Goal: Task Accomplishment & Management: Use online tool/utility

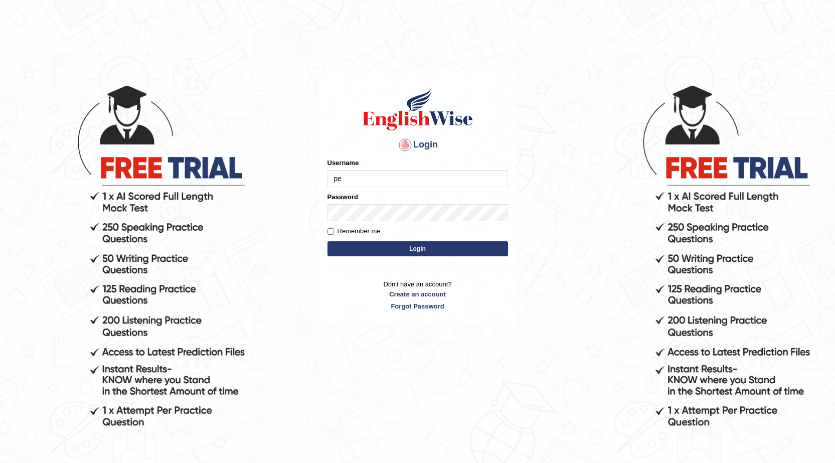
type input "pernegul"
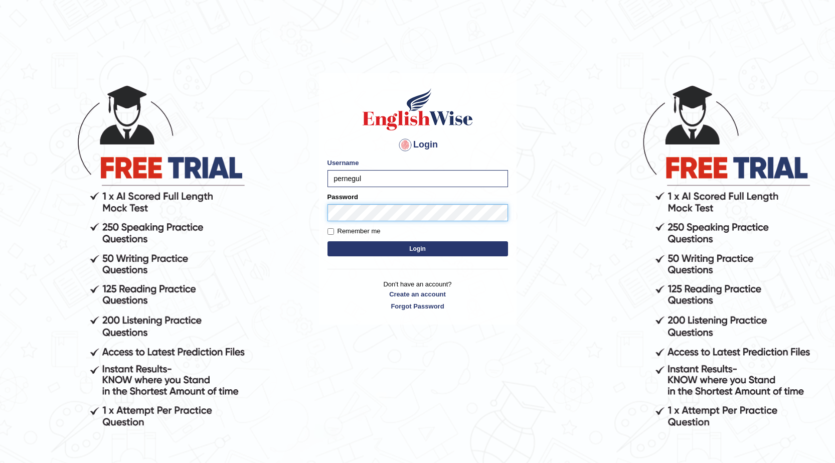
click at [327, 241] on button "Login" at bounding box center [417, 248] width 180 height 15
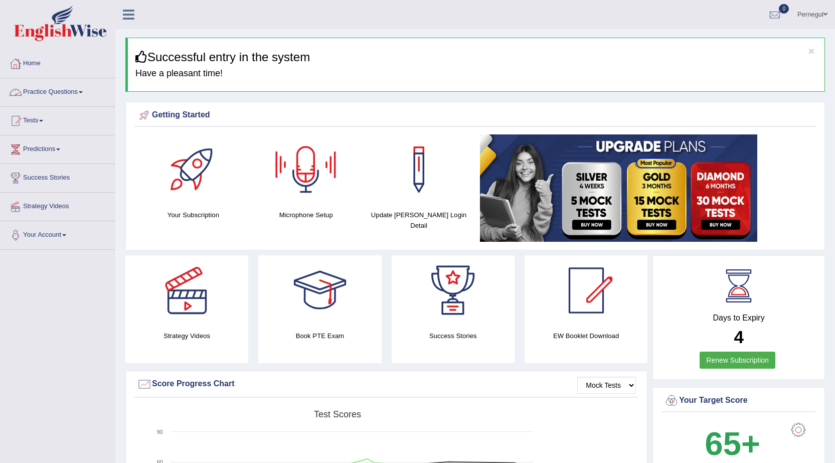
click at [45, 95] on link "Practice Questions" at bounding box center [58, 90] width 114 height 25
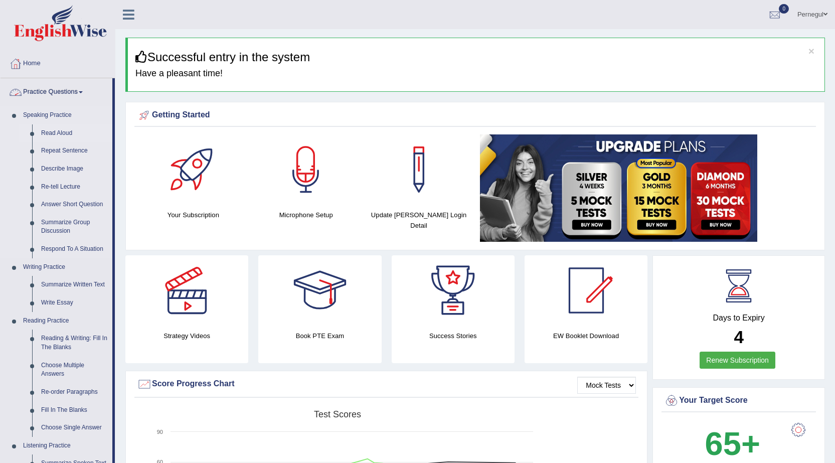
click at [50, 133] on link "Read Aloud" at bounding box center [75, 133] width 76 height 18
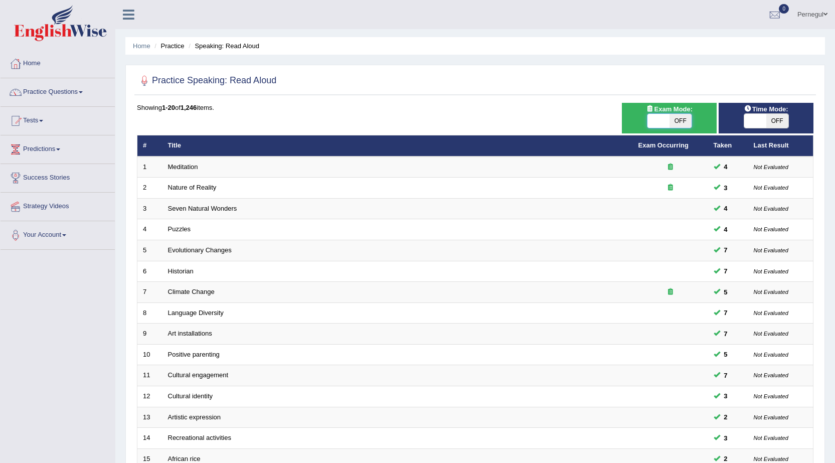
click at [654, 121] on span at bounding box center [658, 121] width 22 height 14
checkbox input "true"
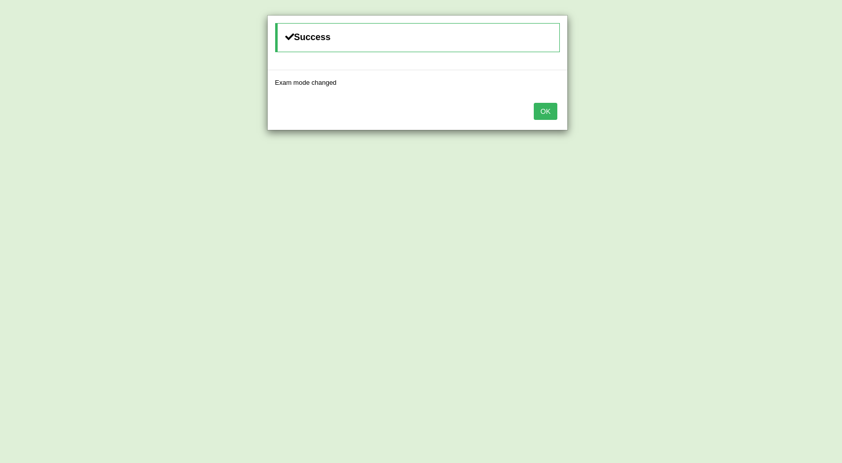
click at [553, 108] on button "OK" at bounding box center [545, 111] width 23 height 17
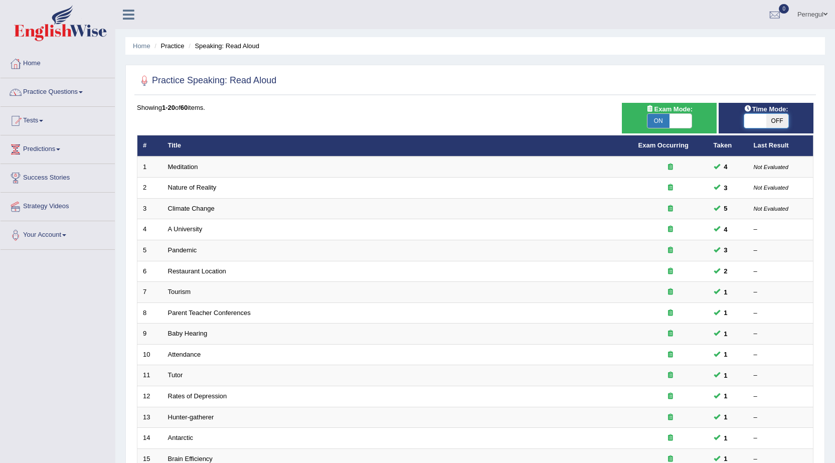
click at [753, 121] on span at bounding box center [755, 121] width 22 height 14
checkbox input "true"
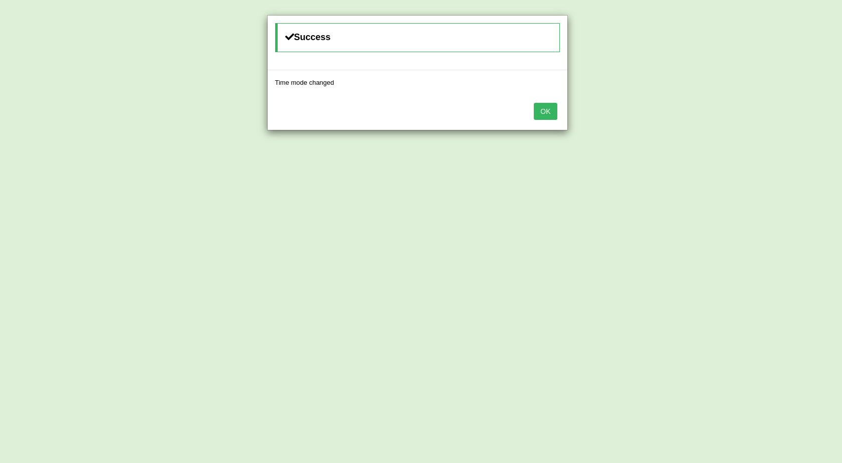
click at [554, 109] on button "OK" at bounding box center [545, 111] width 23 height 17
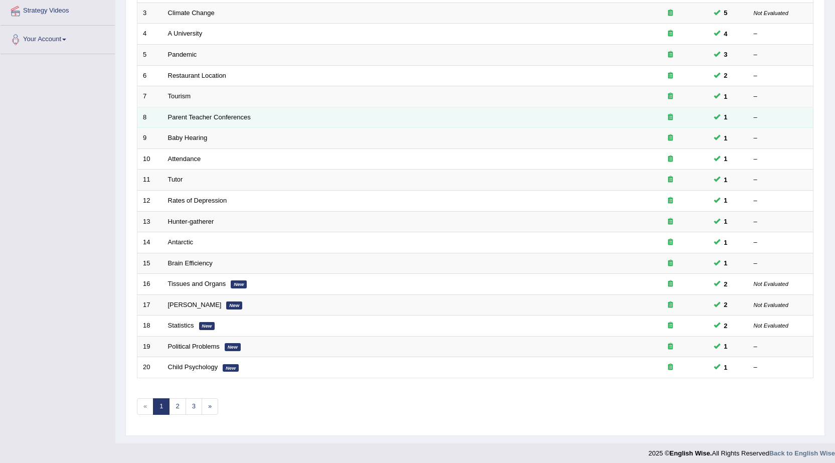
scroll to position [201, 0]
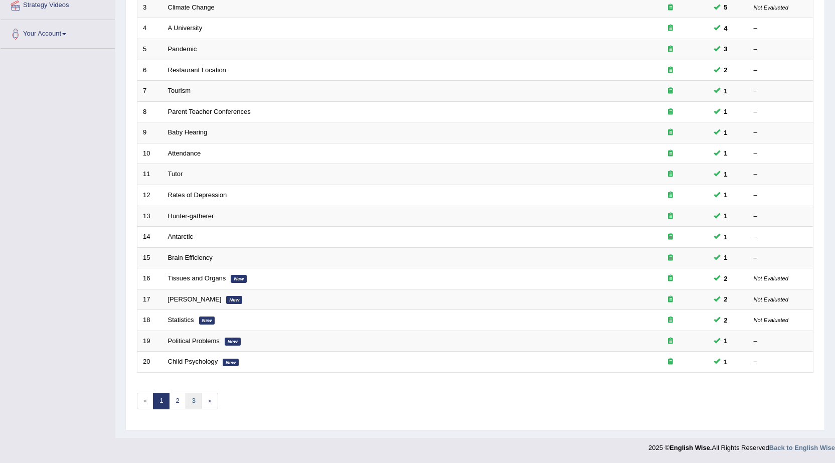
click at [187, 402] on link "3" at bounding box center [193, 401] width 17 height 17
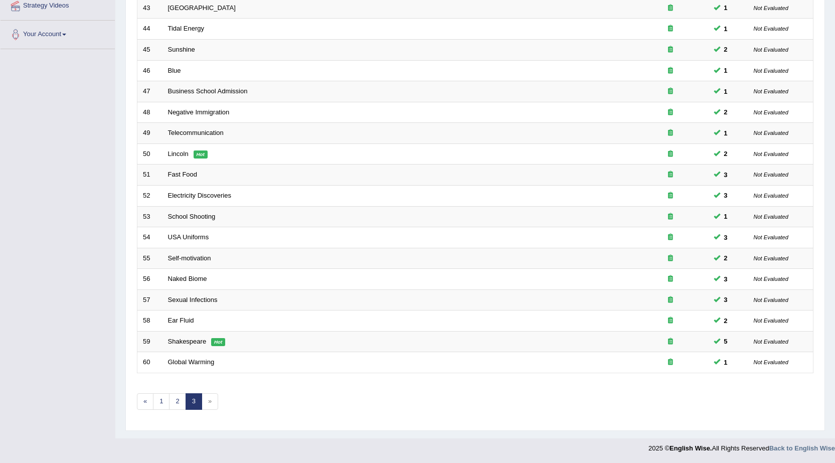
scroll to position [201, 0]
click at [172, 404] on link "2" at bounding box center [177, 401] width 17 height 17
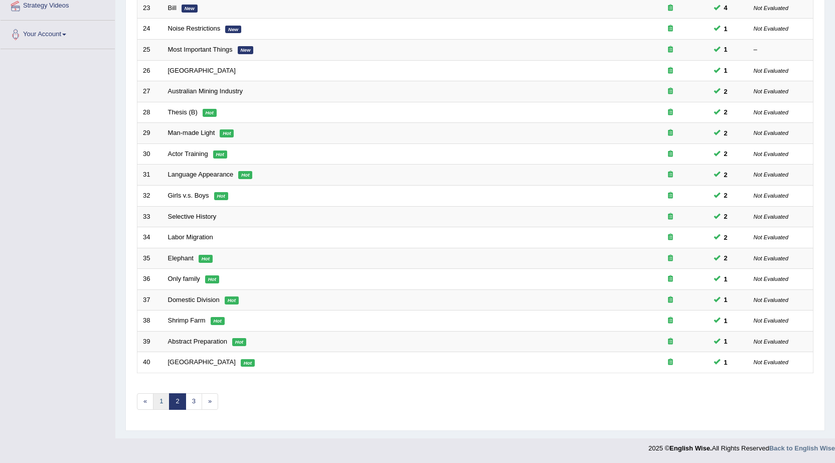
click at [161, 402] on link "1" at bounding box center [161, 401] width 17 height 17
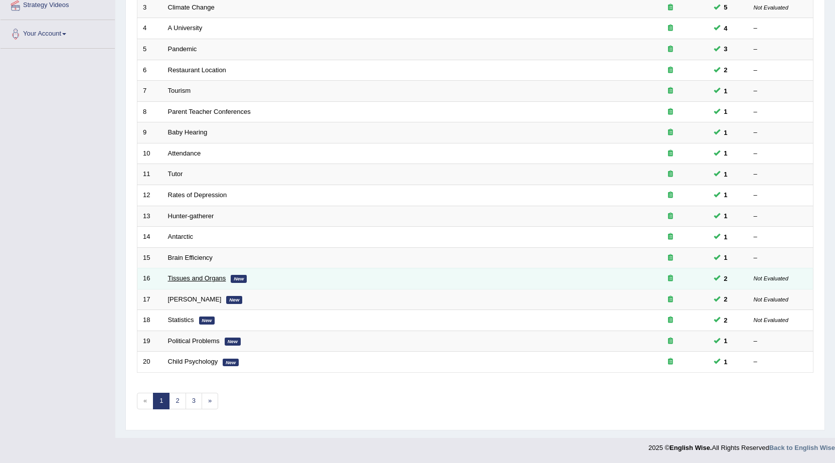
click at [173, 276] on link "Tissues and Organs" at bounding box center [197, 278] width 58 height 8
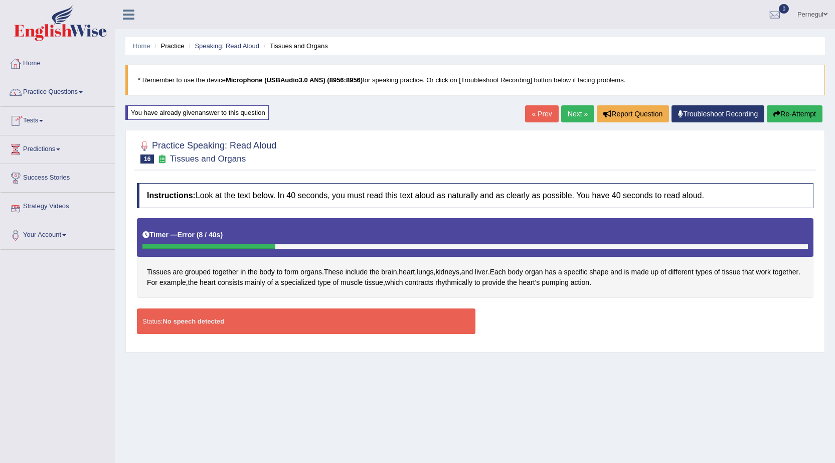
click at [22, 62] on div at bounding box center [15, 63] width 15 height 15
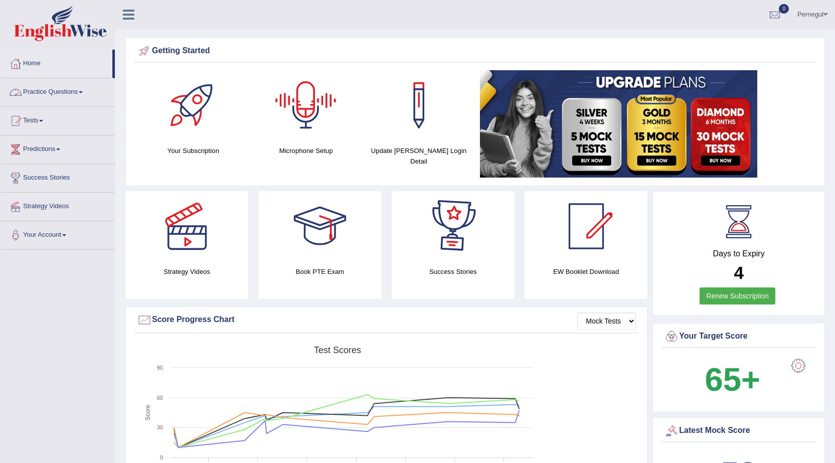
click at [312, 115] on div at bounding box center [306, 105] width 70 height 70
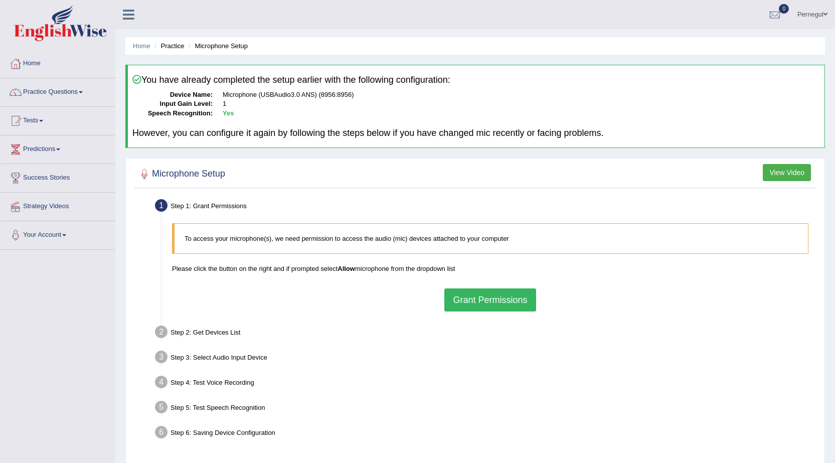
click at [471, 308] on button "Grant Permissions" at bounding box center [489, 299] width 91 height 23
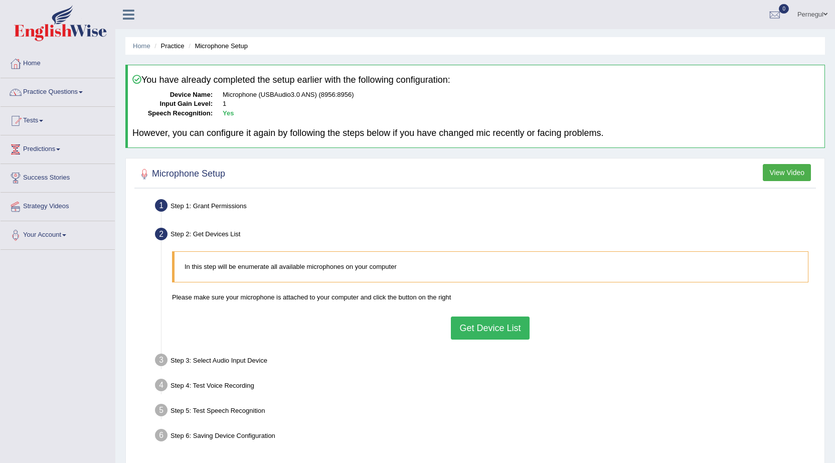
click at [479, 333] on button "Get Device List" at bounding box center [490, 327] width 78 height 23
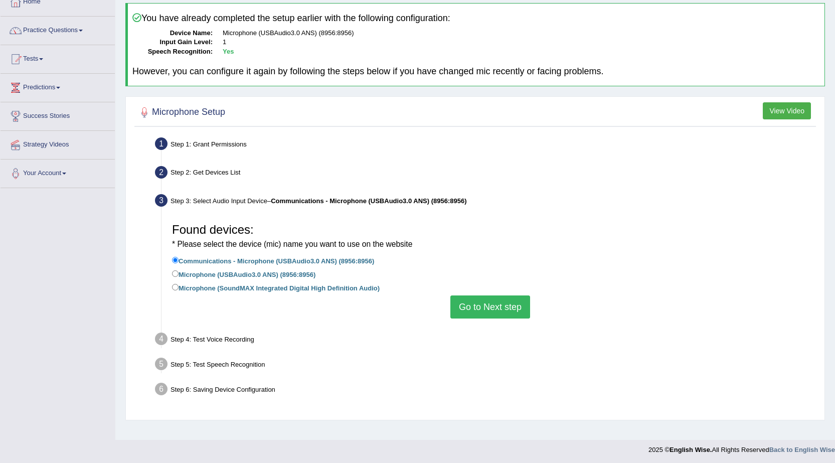
scroll to position [64, 0]
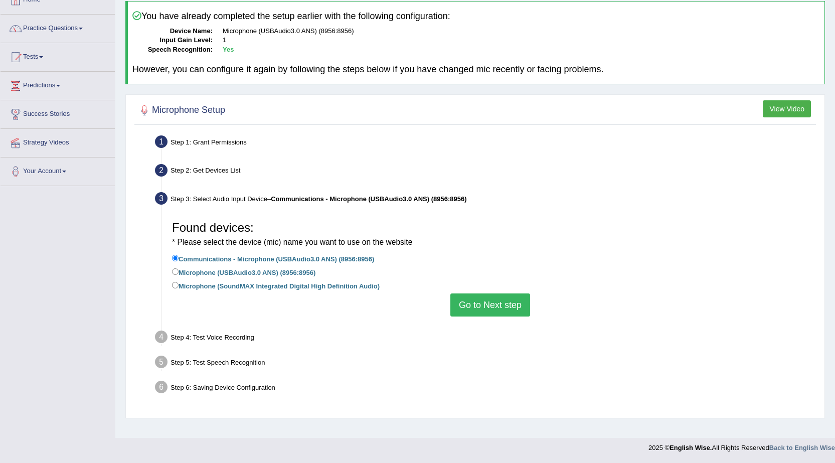
click at [477, 317] on div "Found devices: * Please select the device (mic) name you want to use on the web…" at bounding box center [490, 266] width 646 height 110
click at [477, 308] on button "Go to Next step" at bounding box center [490, 304] width 80 height 23
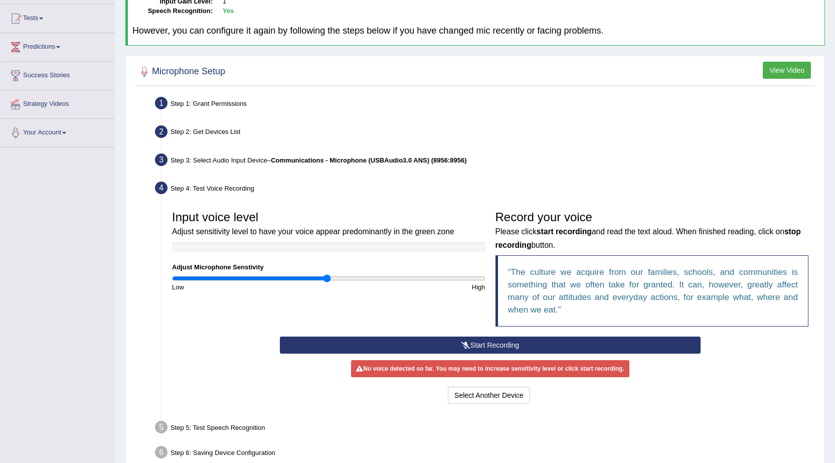
scroll to position [155, 0]
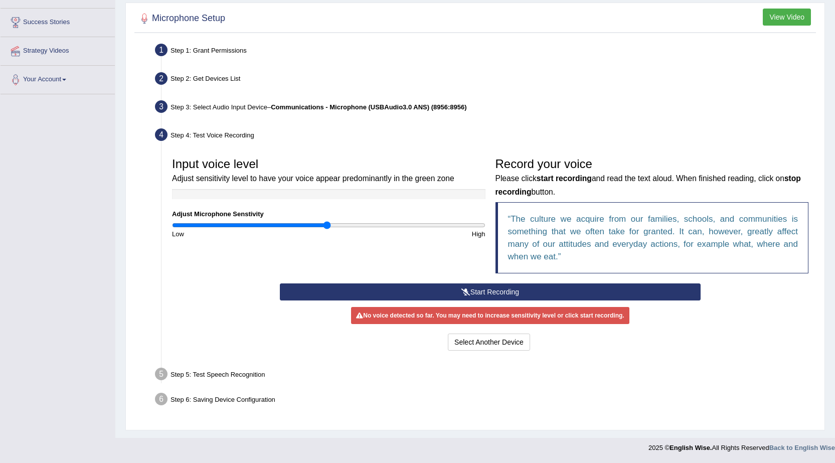
click at [435, 293] on button "Start Recording" at bounding box center [490, 291] width 421 height 17
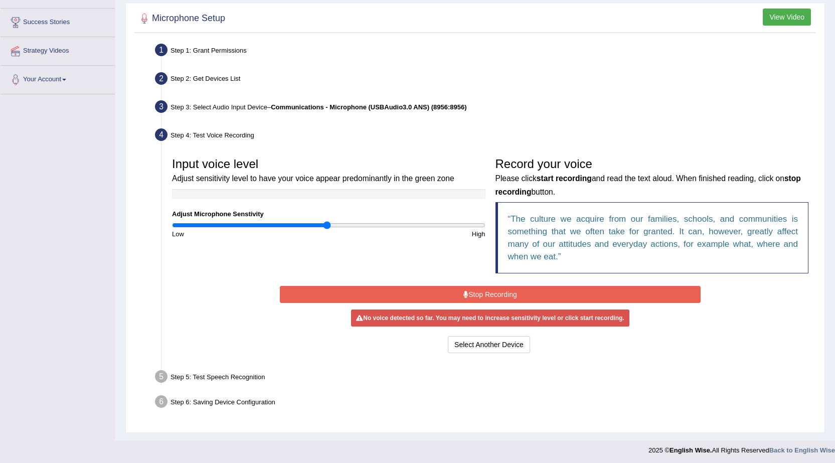
click at [429, 295] on button "Stop Recording" at bounding box center [490, 294] width 421 height 17
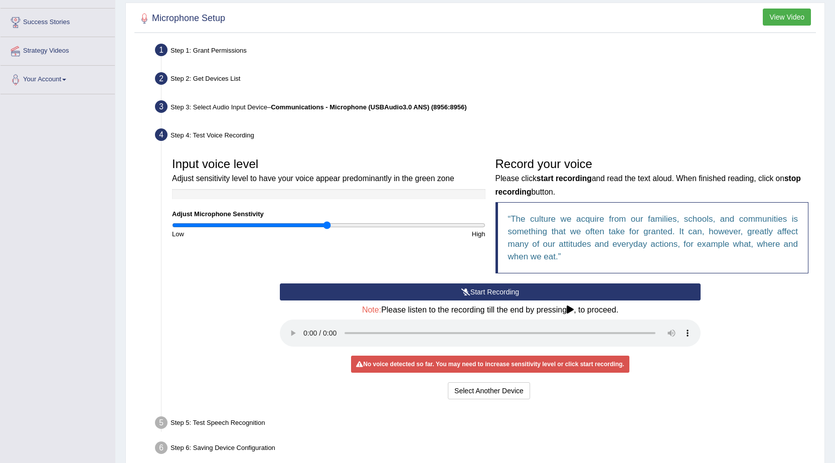
click at [429, 295] on button "Start Recording" at bounding box center [490, 291] width 421 height 17
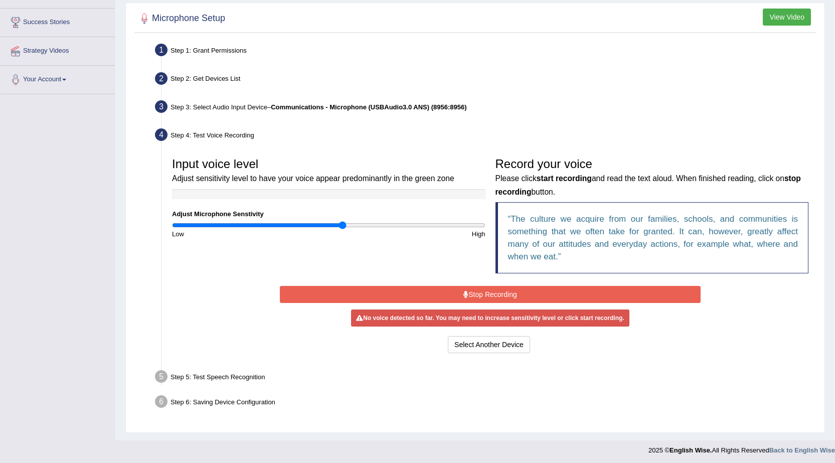
type input "1.1"
click at [342, 223] on input "range" at bounding box center [328, 225] width 313 height 8
click at [476, 291] on button "Stop Recording" at bounding box center [490, 294] width 421 height 17
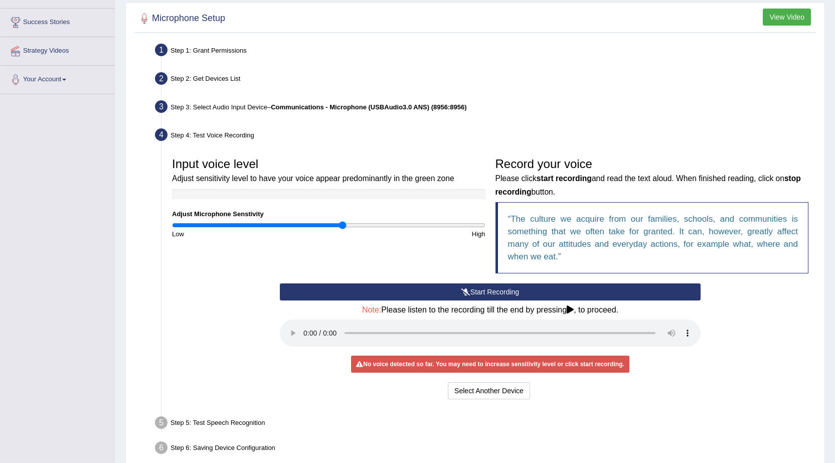
click at [476, 291] on button "Start Recording" at bounding box center [490, 291] width 421 height 17
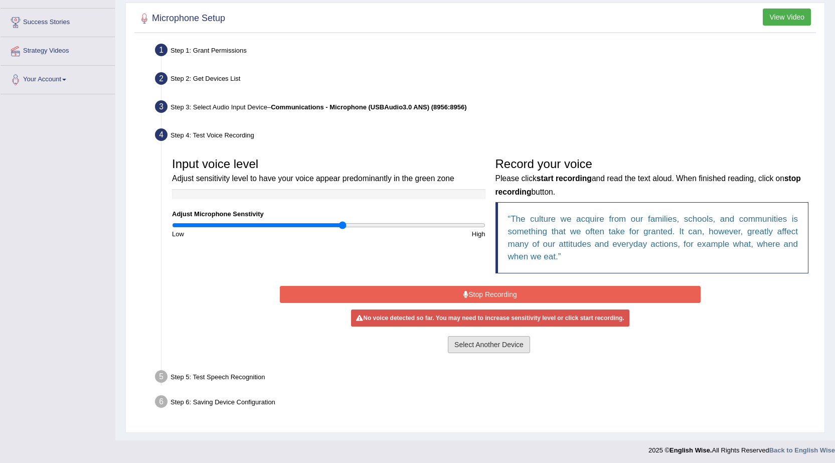
click at [460, 347] on button "Select Another Device" at bounding box center [489, 344] width 82 height 17
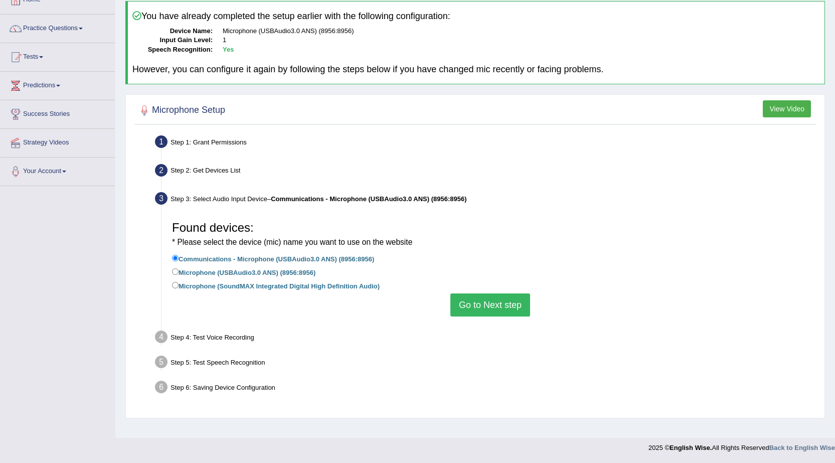
scroll to position [64, 0]
click at [195, 286] on label "Microphone (SoundMAX Integrated Digital High Definition Audio)" at bounding box center [276, 285] width 208 height 11
click at [178, 286] on input "Microphone (SoundMAX Integrated Digital High Definition Audio)" at bounding box center [175, 285] width 7 height 7
radio input "true"
click at [493, 305] on button "Go to Next step" at bounding box center [490, 304] width 80 height 23
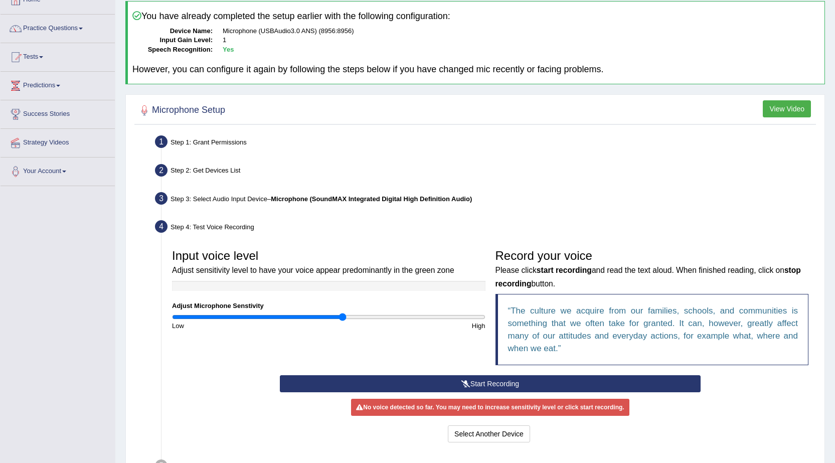
click at [505, 380] on button "Start Recording" at bounding box center [490, 383] width 421 height 17
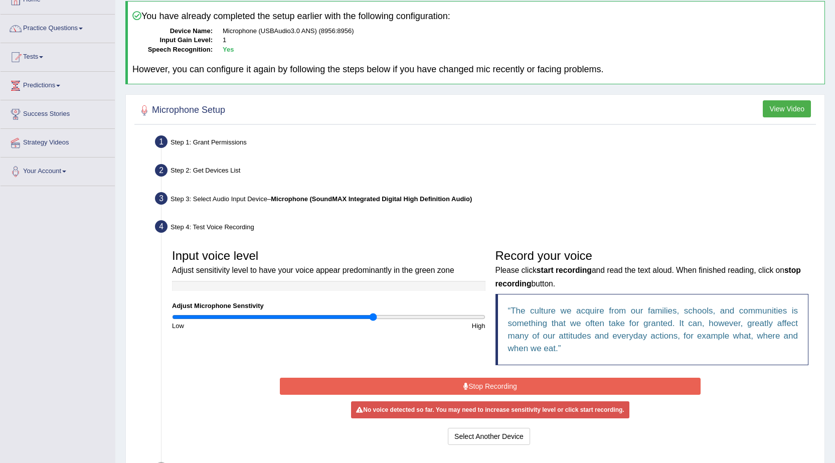
click at [373, 315] on input "range" at bounding box center [328, 317] width 313 height 8
click at [324, 312] on div "Input voice level Adjust sensitivity level to have your voice appear predominan…" at bounding box center [328, 287] width 323 height 86
type input "1.2"
click at [358, 317] on input "range" at bounding box center [328, 317] width 313 height 8
click at [484, 436] on button "Select Another Device" at bounding box center [489, 436] width 82 height 17
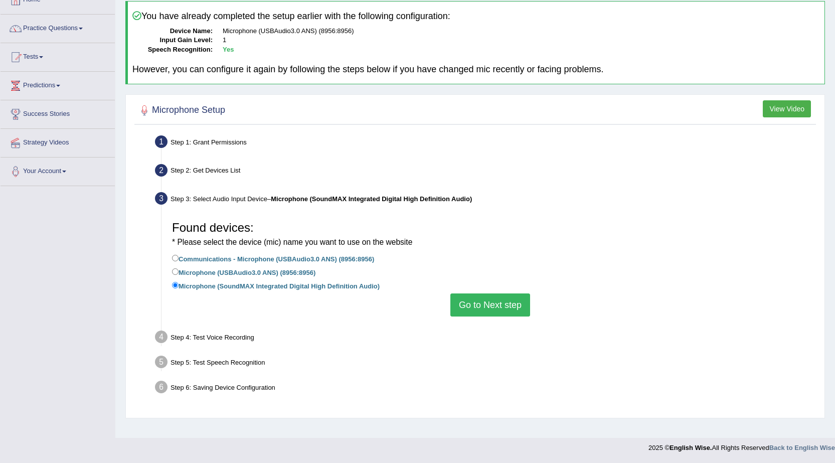
click at [200, 274] on label "Microphone (USBAudio3.0 ANS) (8956:8956)" at bounding box center [243, 271] width 143 height 11
click at [178, 274] on input "Microphone (USBAudio3.0 ANS) (8956:8956)" at bounding box center [175, 271] width 7 height 7
radio input "true"
click at [469, 307] on button "Go to Next step" at bounding box center [490, 304] width 80 height 23
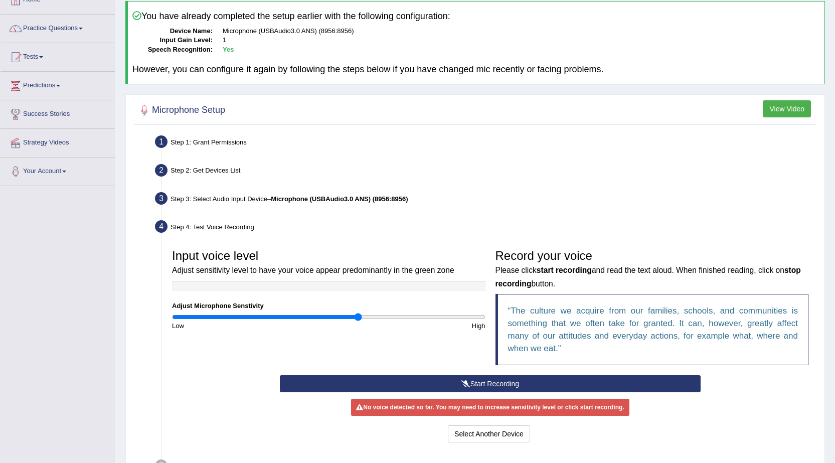
scroll to position [155, 0]
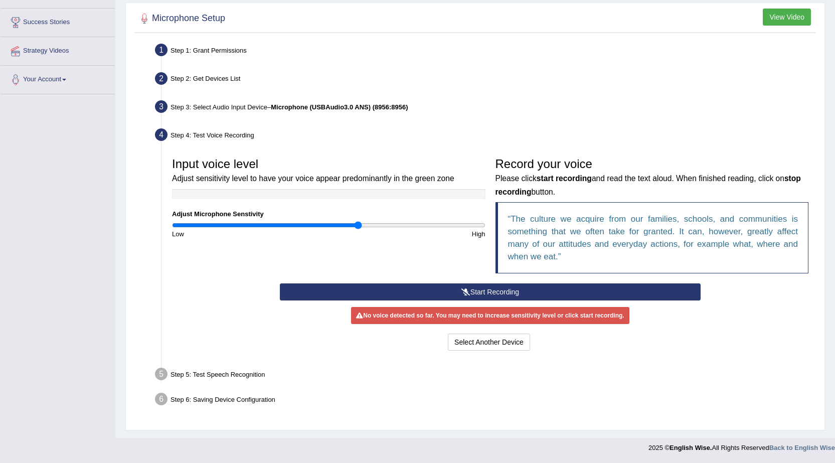
click at [435, 291] on button "Start Recording" at bounding box center [490, 291] width 421 height 17
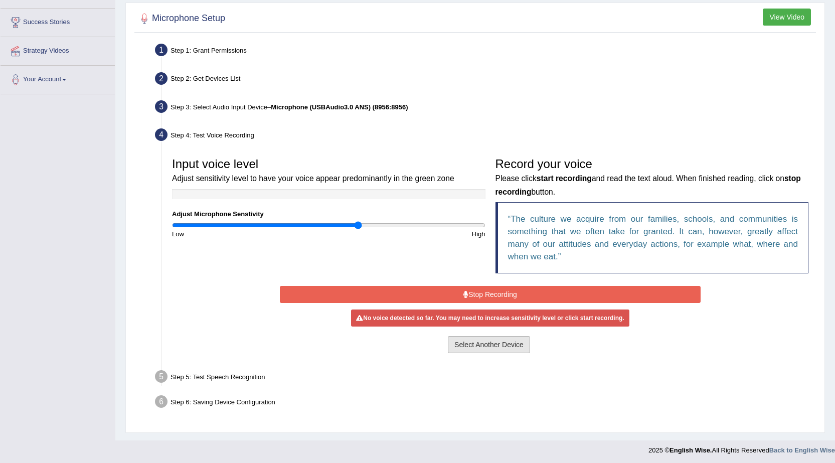
click at [469, 345] on button "Select Another Device" at bounding box center [489, 344] width 82 height 17
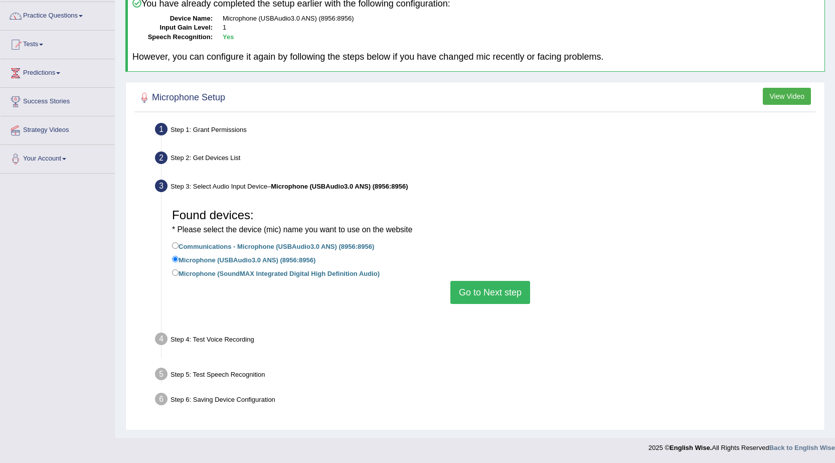
scroll to position [64, 0]
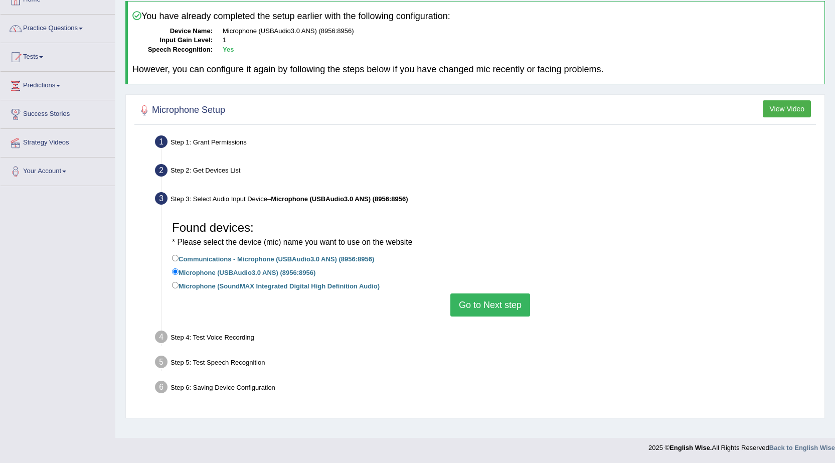
click at [224, 258] on label "Communications - Microphone (USBAudio3.0 ANS) (8956:8956)" at bounding box center [273, 258] width 202 height 11
click at [178, 258] on input "Communications - Microphone (USBAudio3.0 ANS) (8956:8956)" at bounding box center [175, 258] width 7 height 7
radio input "true"
click at [496, 308] on button "Go to Next step" at bounding box center [490, 304] width 80 height 23
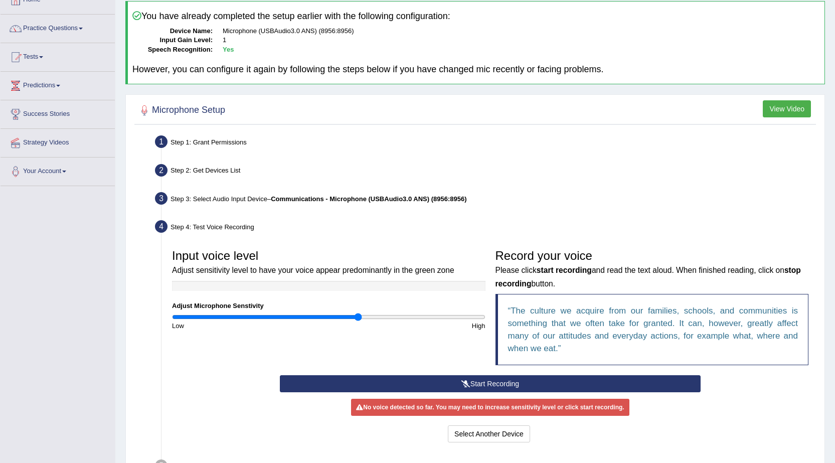
scroll to position [155, 0]
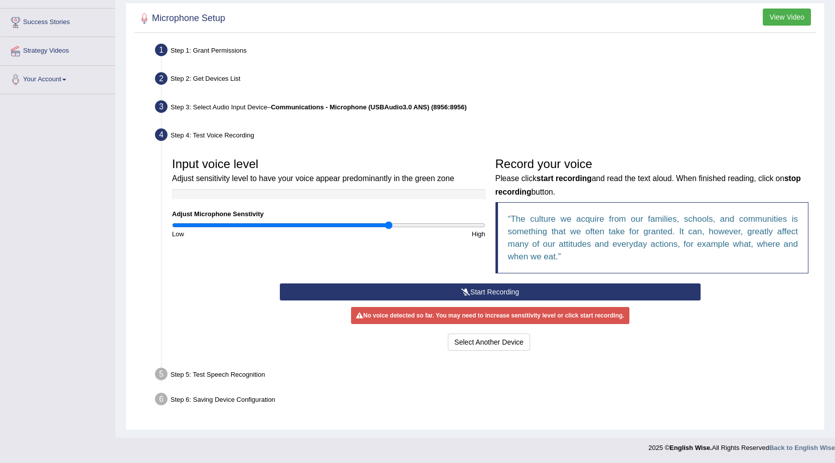
type input "1.4"
click at [388, 226] on input "range" at bounding box center [328, 225] width 313 height 8
click at [430, 293] on button "Start Recording" at bounding box center [490, 291] width 421 height 17
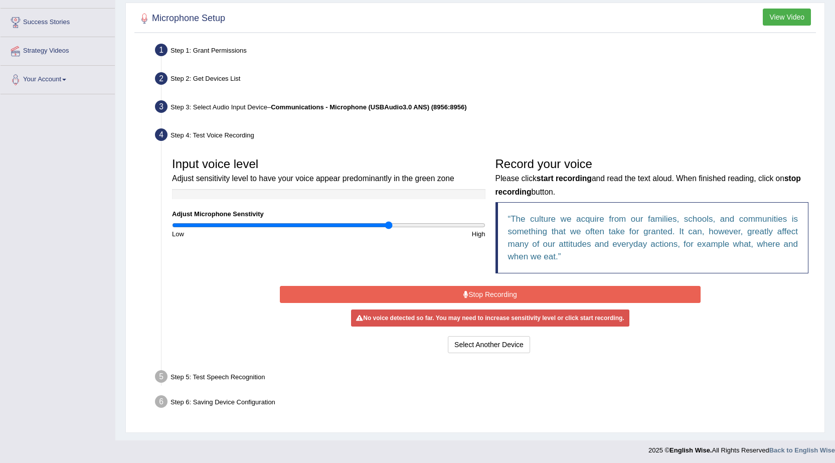
click at [430, 293] on button "Stop Recording" at bounding box center [490, 294] width 421 height 17
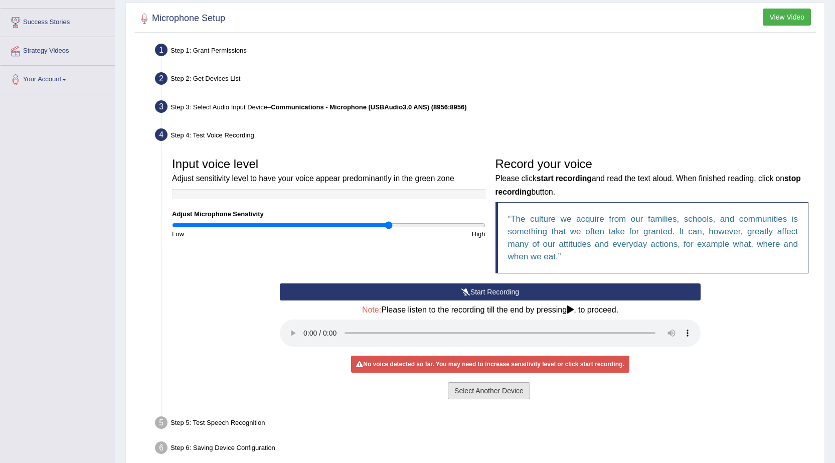
click at [476, 391] on button "Select Another Device" at bounding box center [489, 390] width 82 height 17
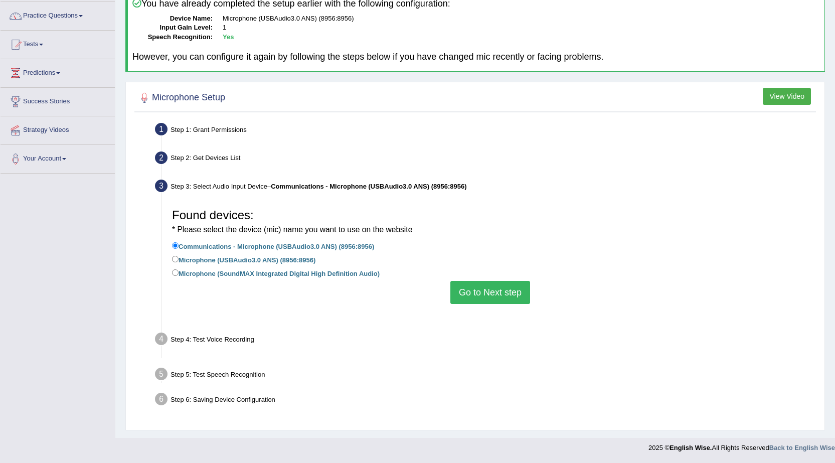
scroll to position [64, 0]
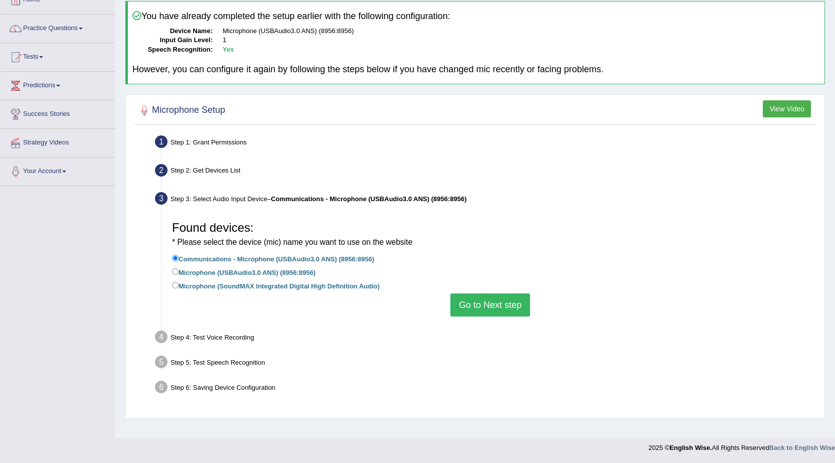
click at [222, 270] on label "Microphone (USBAudio3.0 ANS) (8956:8956)" at bounding box center [243, 271] width 143 height 11
click at [178, 270] on input "Microphone (USBAudio3.0 ANS) (8956:8956)" at bounding box center [175, 271] width 7 height 7
radio input "true"
click at [492, 306] on button "Go to Next step" at bounding box center [490, 304] width 80 height 23
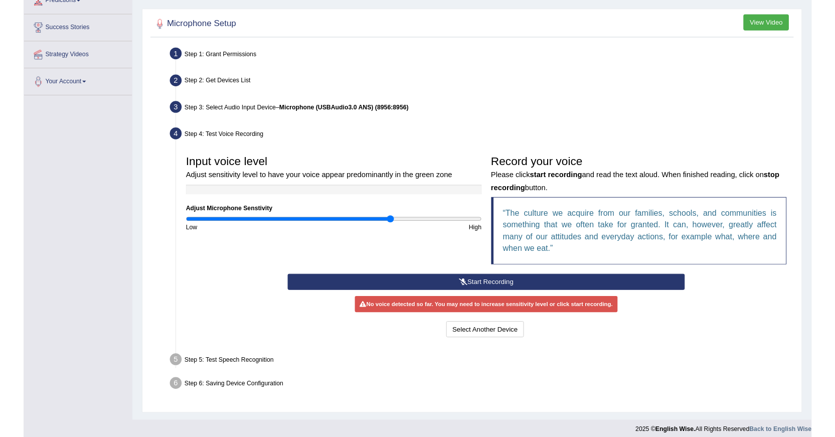
scroll to position [155, 0]
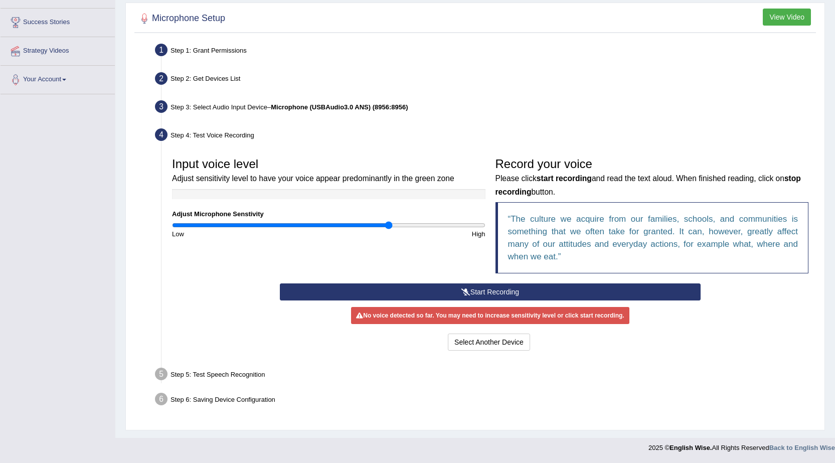
click at [372, 229] on div "High" at bounding box center [408, 234] width 161 height 10
click at [369, 226] on input "range" at bounding box center [328, 225] width 313 height 8
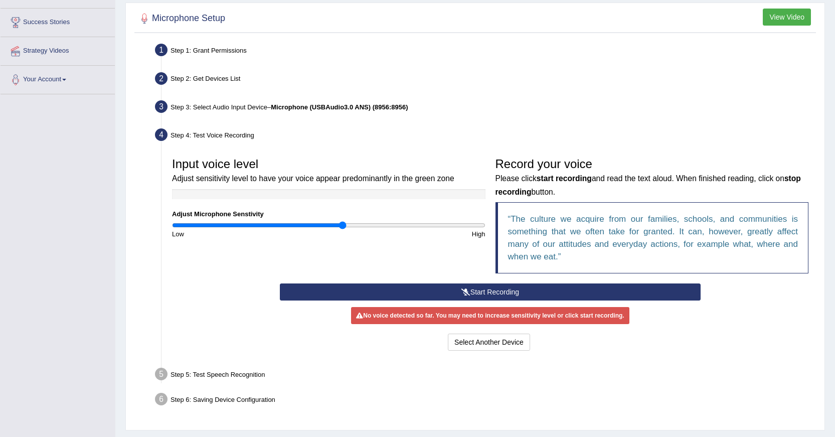
type input "1.1"
click at [341, 225] on input "range" at bounding box center [328, 225] width 313 height 8
click at [492, 348] on button "Select Another Device" at bounding box center [489, 341] width 82 height 17
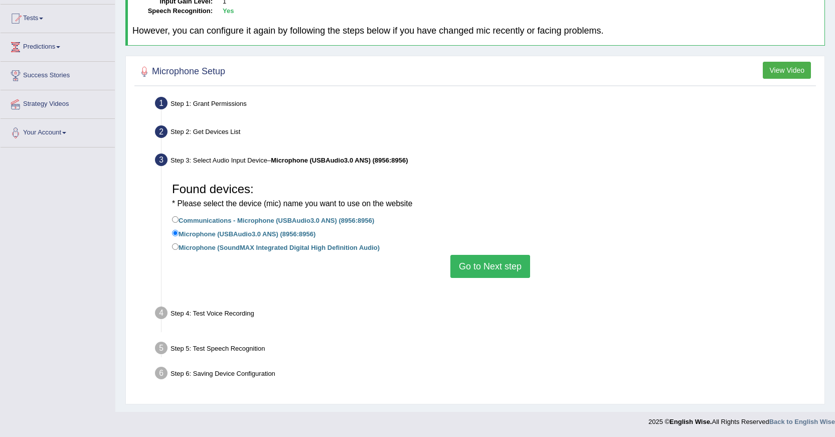
scroll to position [90, 0]
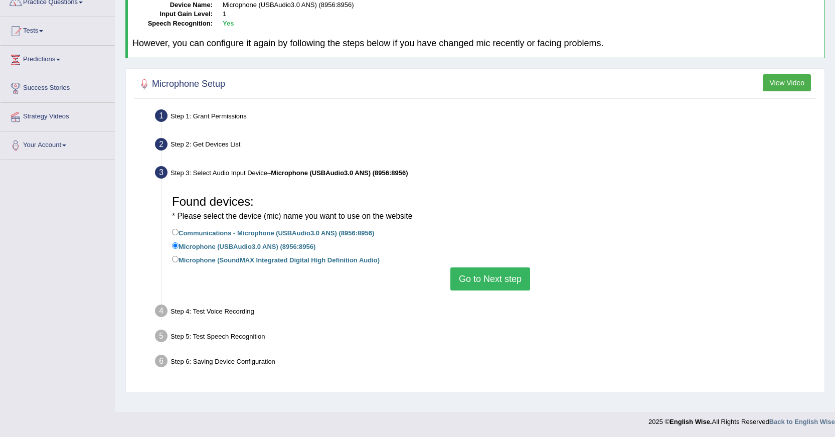
click at [480, 274] on button "Go to Next step" at bounding box center [490, 278] width 80 height 23
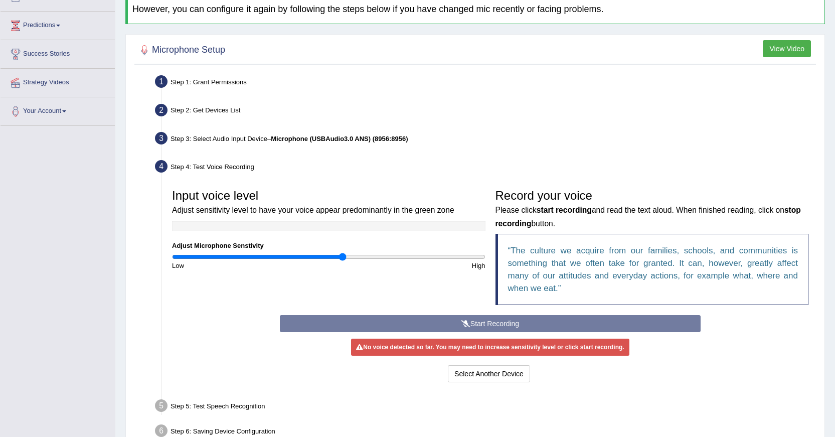
scroll to position [181, 0]
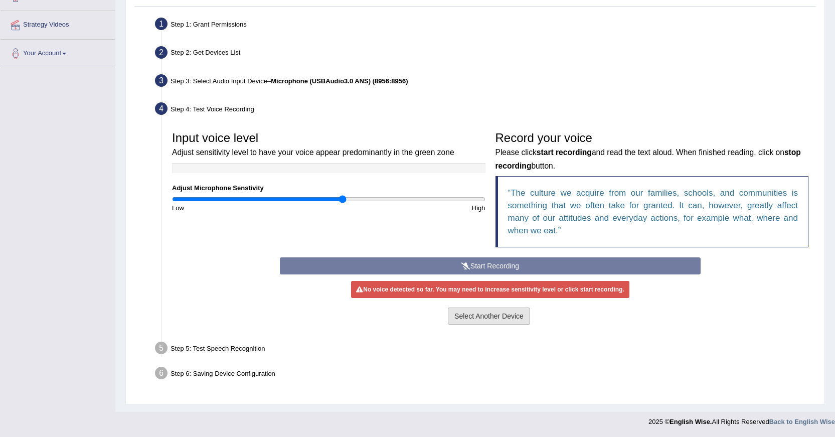
click at [493, 318] on button "Select Another Device" at bounding box center [489, 315] width 82 height 17
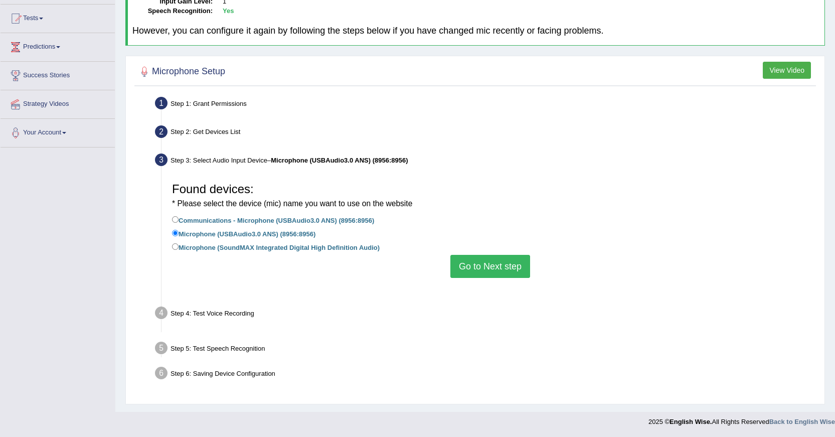
scroll to position [90, 0]
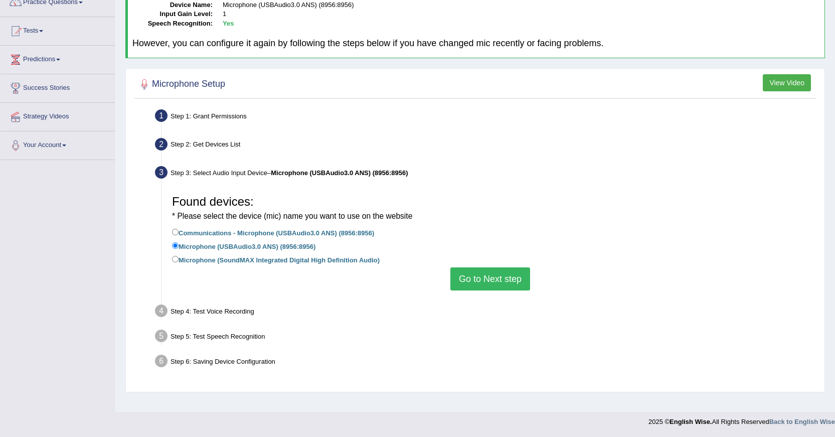
drag, startPoint x: 381, startPoint y: 267, endPoint x: 491, endPoint y: 264, distance: 109.8
click at [382, 267] on div "Found devices: * Please select the device (mic) name you want to use on the web…" at bounding box center [490, 240] width 646 height 110
click at [337, 260] on label "Microphone (SoundMAX Integrated Digital High Definition Audio)" at bounding box center [276, 259] width 208 height 11
click at [178, 260] on input "Microphone (SoundMAX Integrated Digital High Definition Audio)" at bounding box center [175, 259] width 7 height 7
radio input "true"
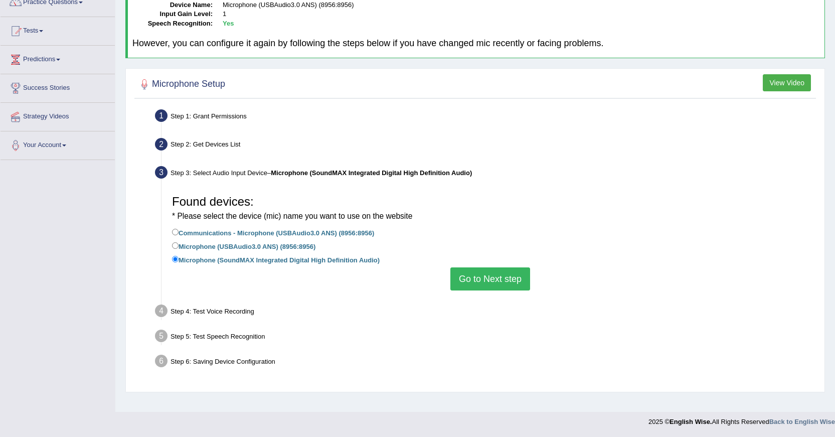
click at [462, 276] on button "Go to Next step" at bounding box center [490, 278] width 80 height 23
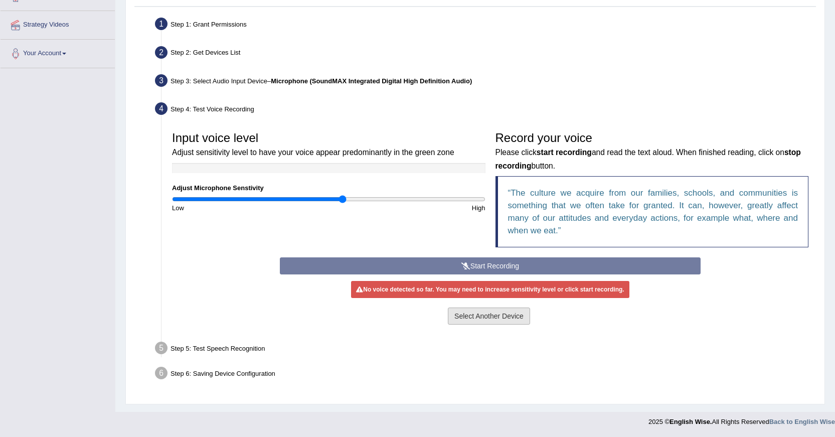
click at [478, 312] on button "Select Another Device" at bounding box center [489, 315] width 82 height 17
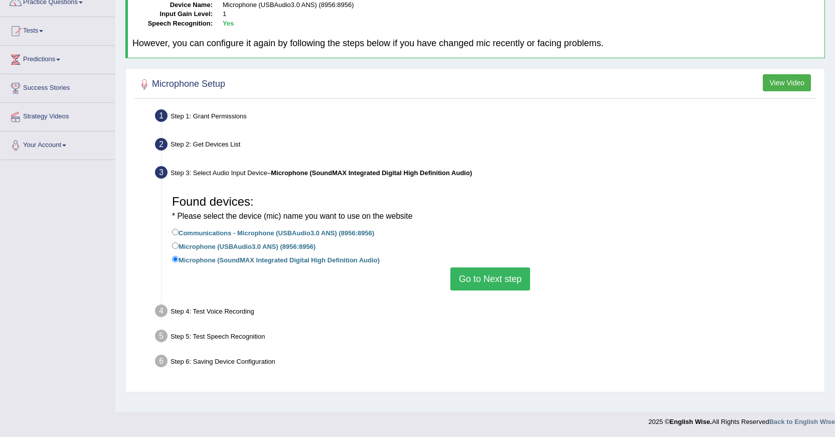
click at [182, 235] on label "Communications - Microphone (USBAudio3.0 ANS) (8956:8956)" at bounding box center [273, 232] width 202 height 11
click at [178, 235] on input "Communications - Microphone (USBAudio3.0 ANS) (8956:8956)" at bounding box center [175, 232] width 7 height 7
radio input "true"
click at [467, 277] on button "Go to Next step" at bounding box center [490, 278] width 80 height 23
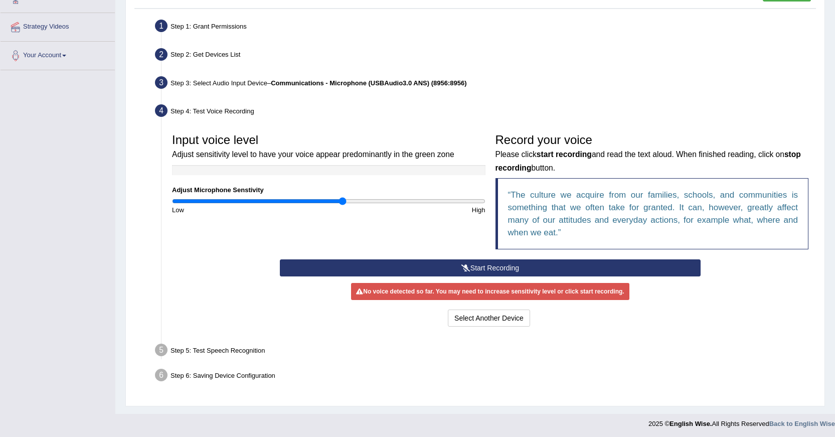
scroll to position [181, 0]
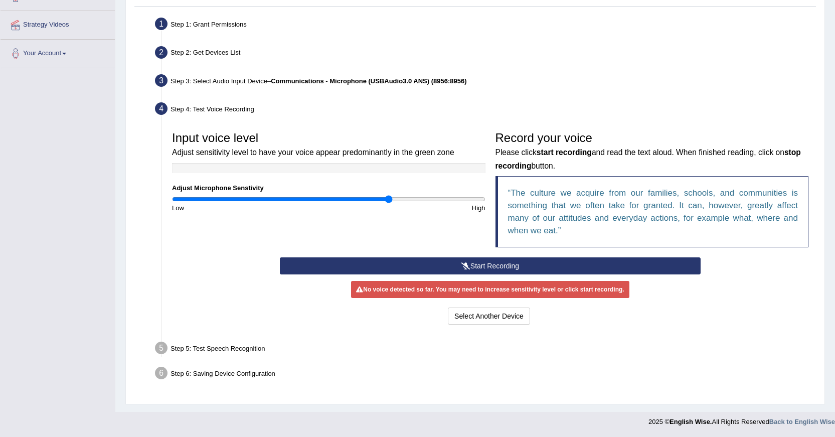
drag, startPoint x: 334, startPoint y: 198, endPoint x: 389, endPoint y: 198, distance: 54.1
type input "1.4"
click at [389, 198] on input "range" at bounding box center [328, 199] width 313 height 8
click at [446, 261] on button "Start Recording" at bounding box center [490, 265] width 421 height 17
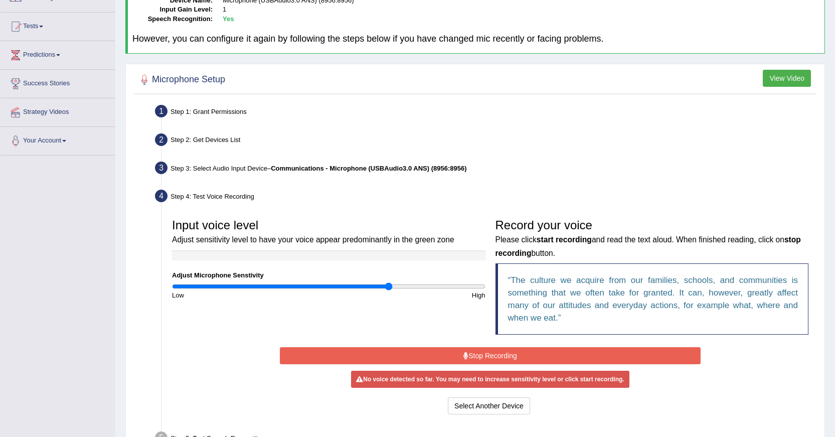
scroll to position [0, 0]
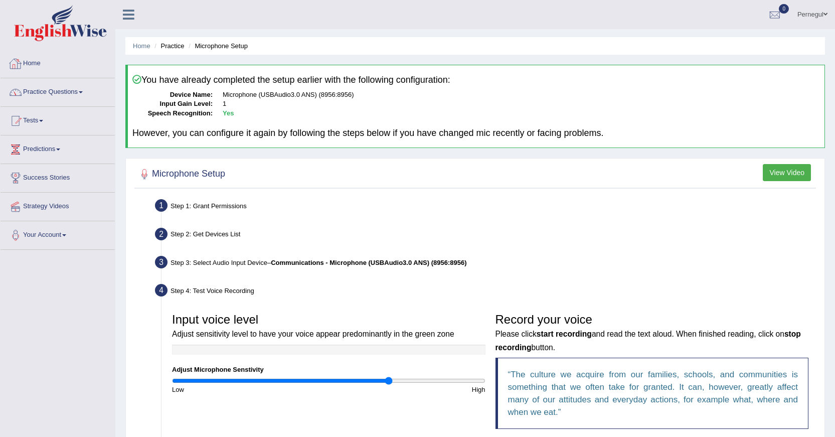
click at [50, 63] on link "Home" at bounding box center [58, 62] width 114 height 25
